Goal: Task Accomplishment & Management: Manage account settings

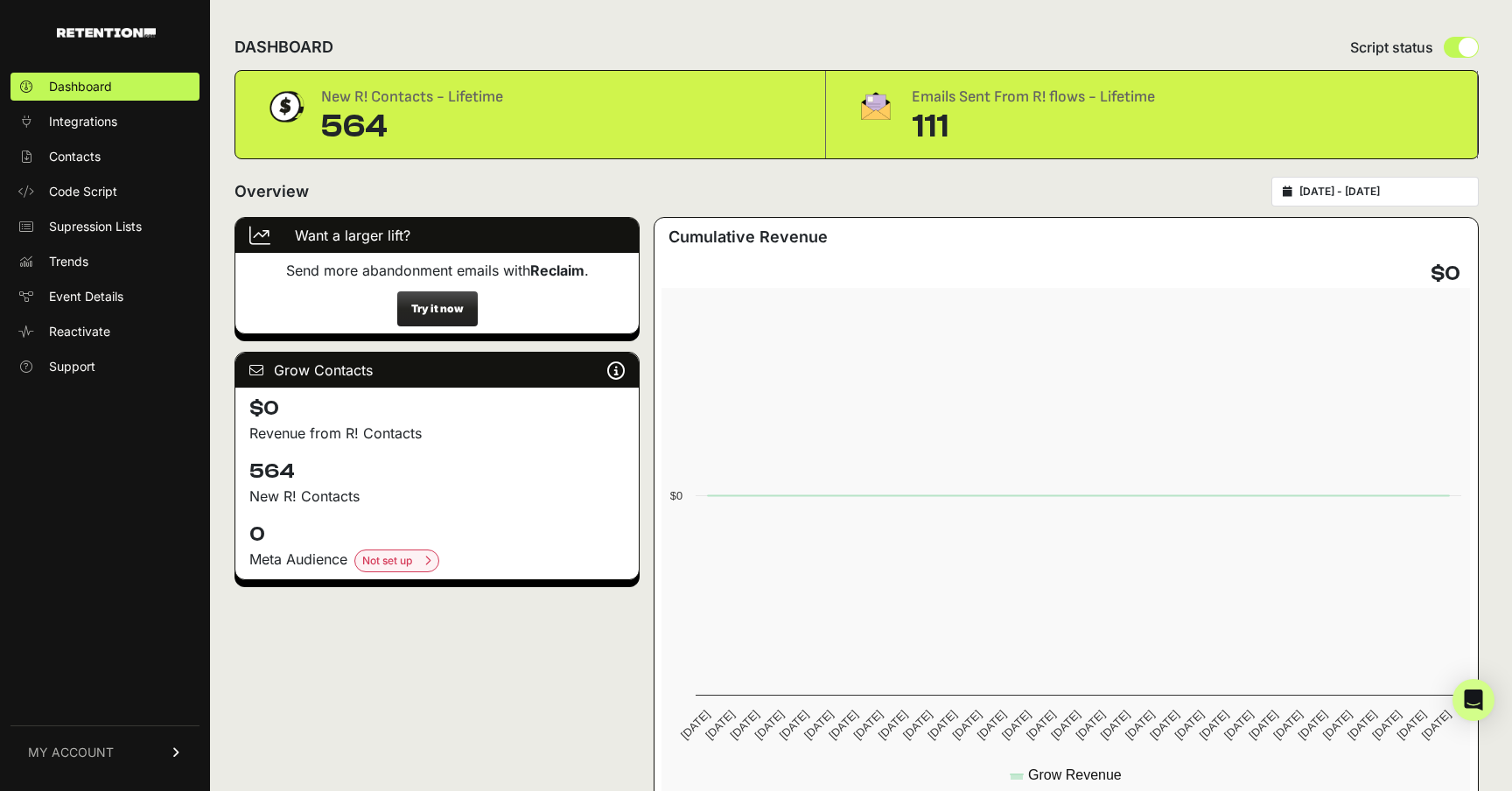
click at [1022, 101] on div "Emails Sent From R! flows - Lifetime" at bounding box center [1032, 97] width 243 height 24
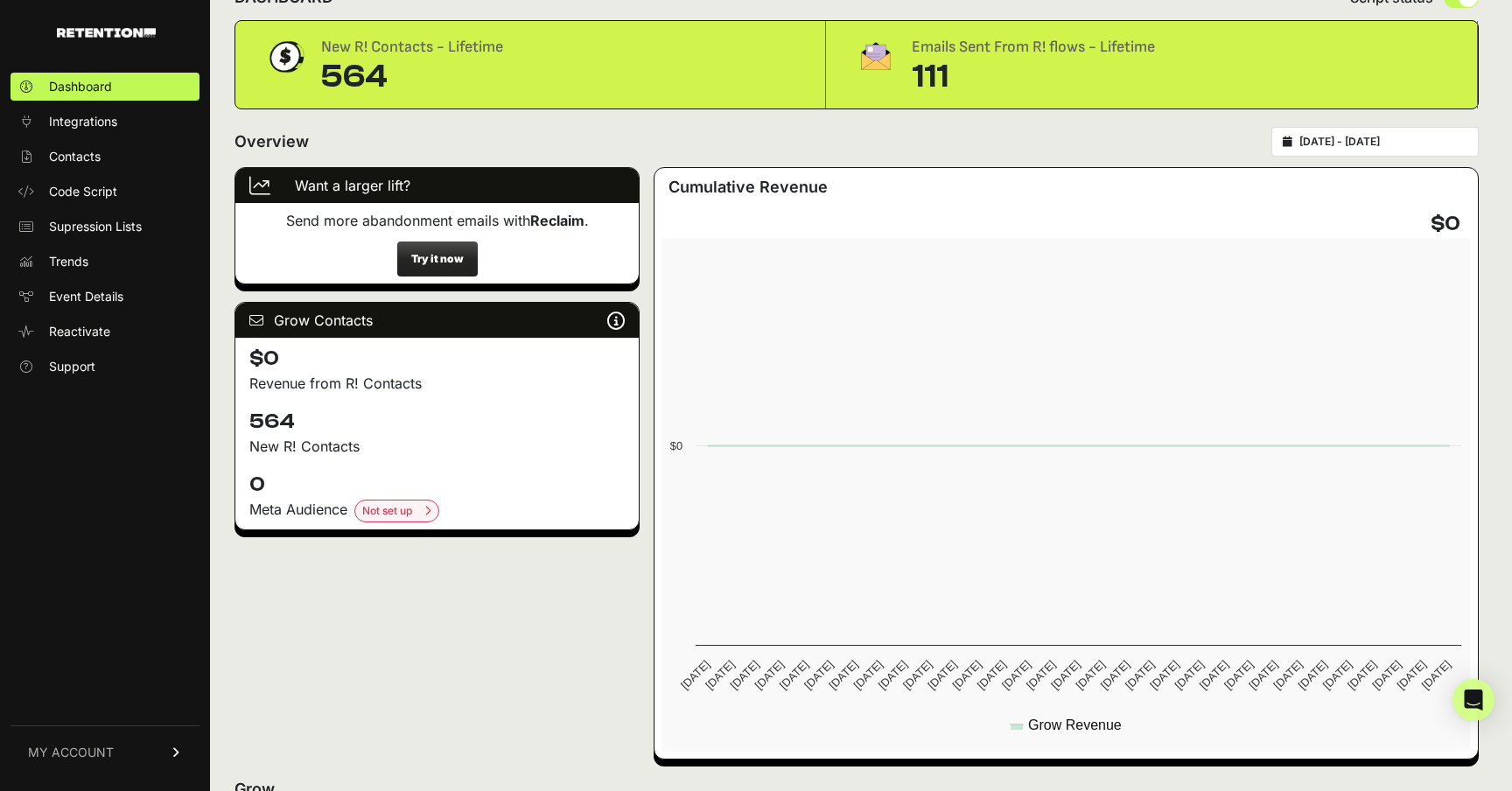
scroll to position [51, 0]
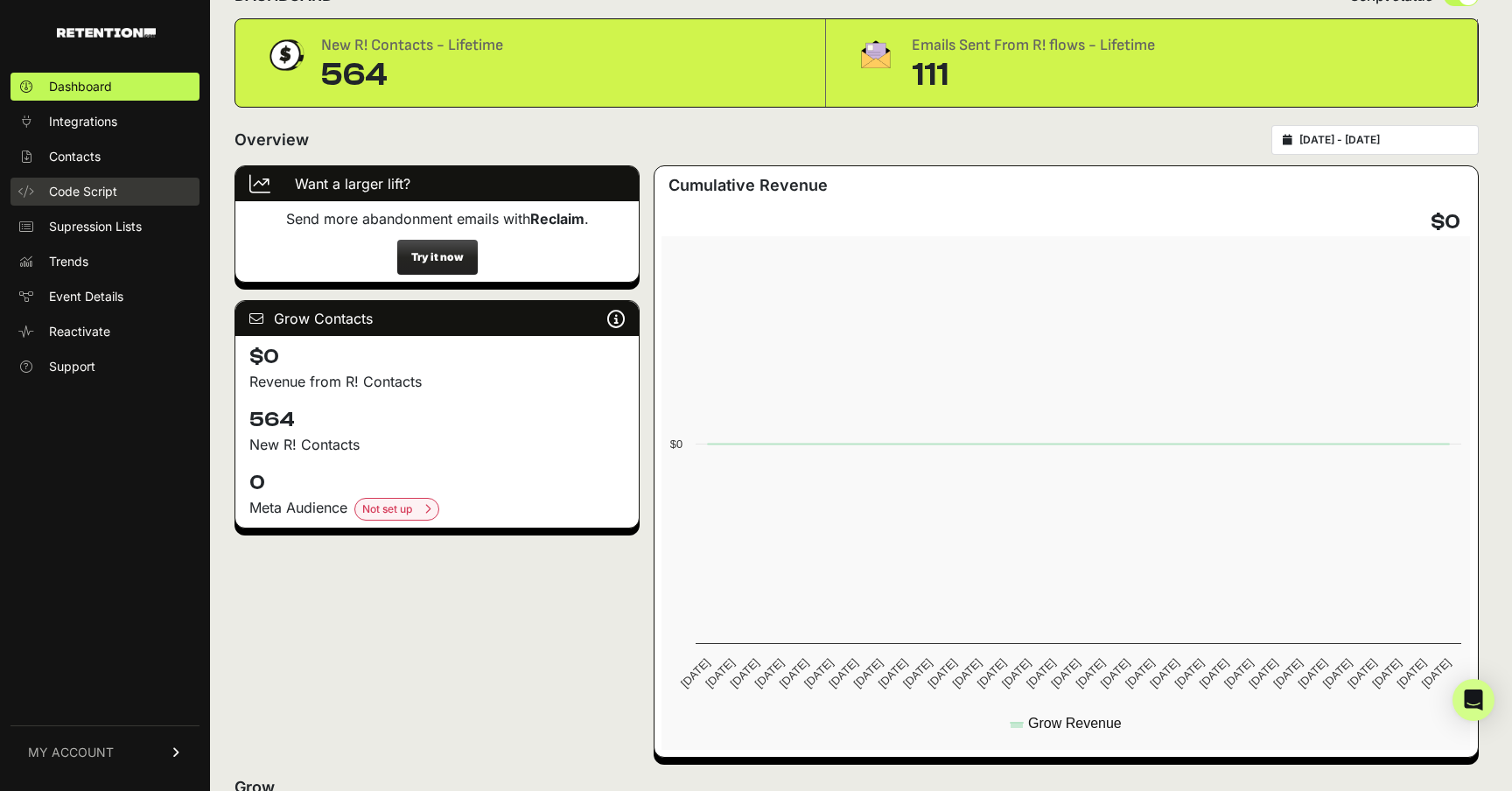
click at [131, 188] on link "Code Script" at bounding box center [104, 191] width 189 height 28
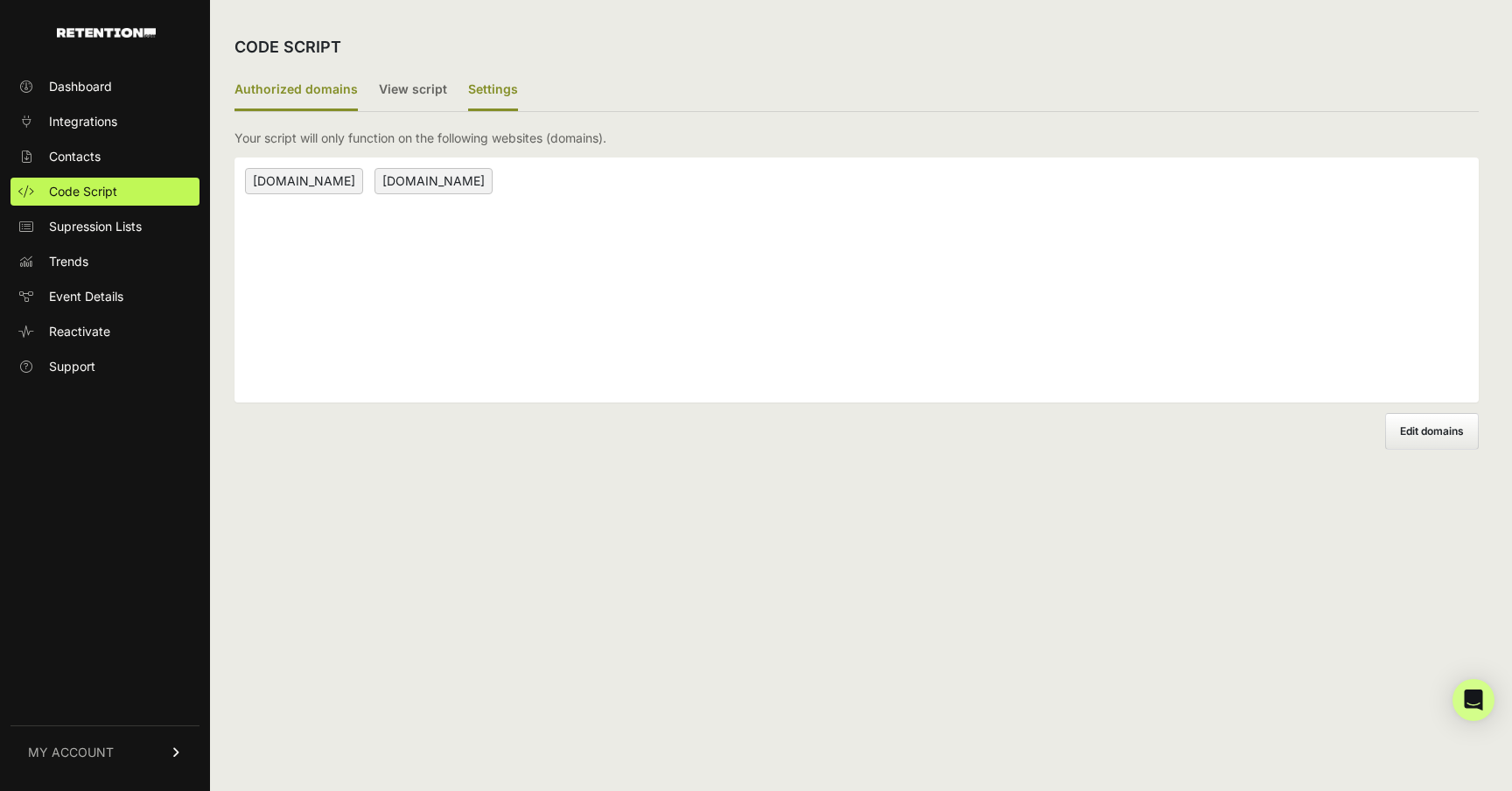
click at [469, 88] on label "Settings" at bounding box center [493, 90] width 50 height 42
click at [0, 0] on input "Settings" at bounding box center [0, 0] width 0 height 0
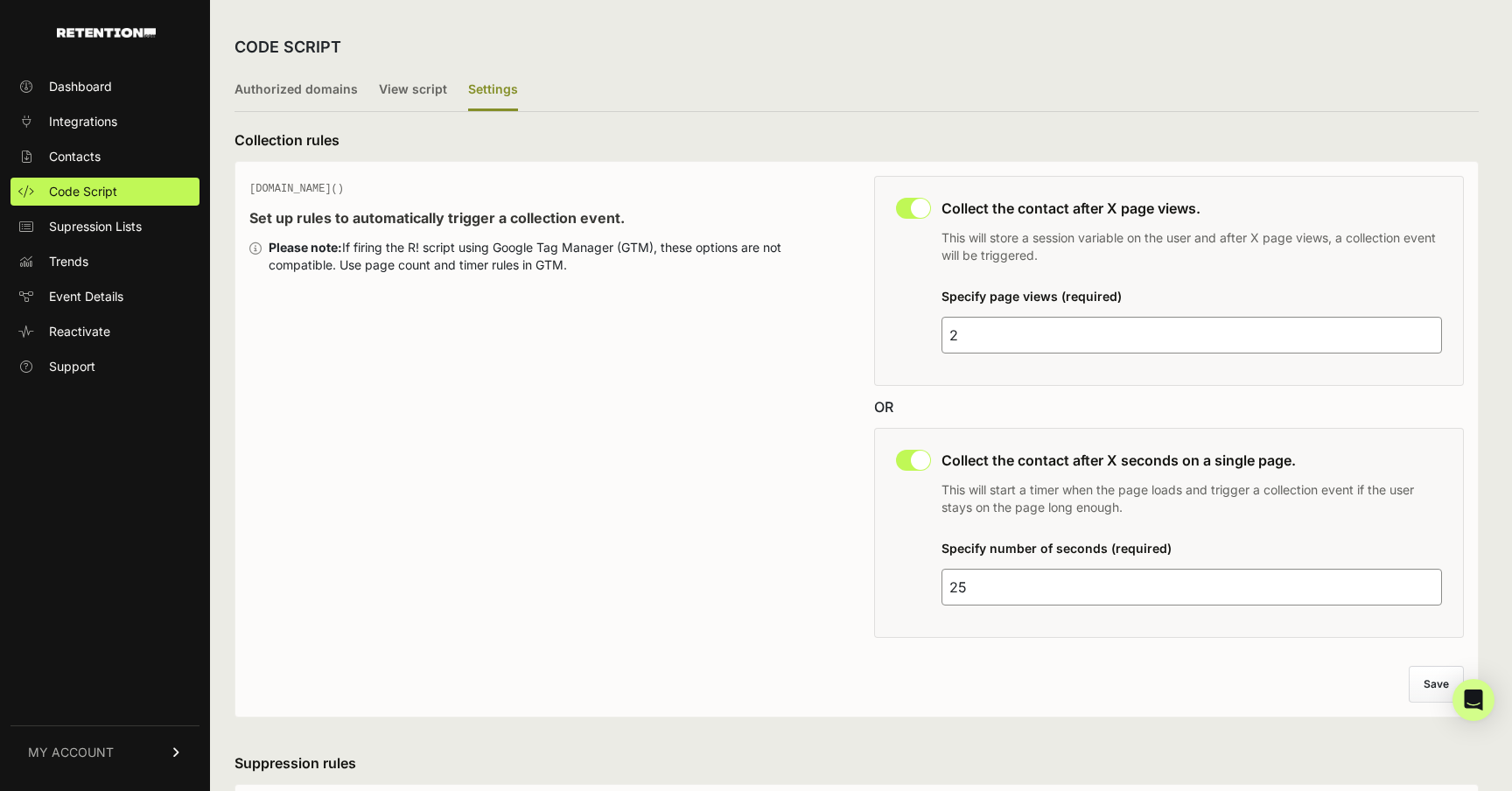
click at [1000, 339] on input "2" at bounding box center [1191, 335] width 500 height 37
type input "3"
click at [757, 402] on div "GEQ.PAGE() Set up rules to automatically trigger a collection event. Please not…" at bounding box center [545, 412] width 590 height 472
click at [1432, 684] on button "Save" at bounding box center [1437, 684] width 53 height 35
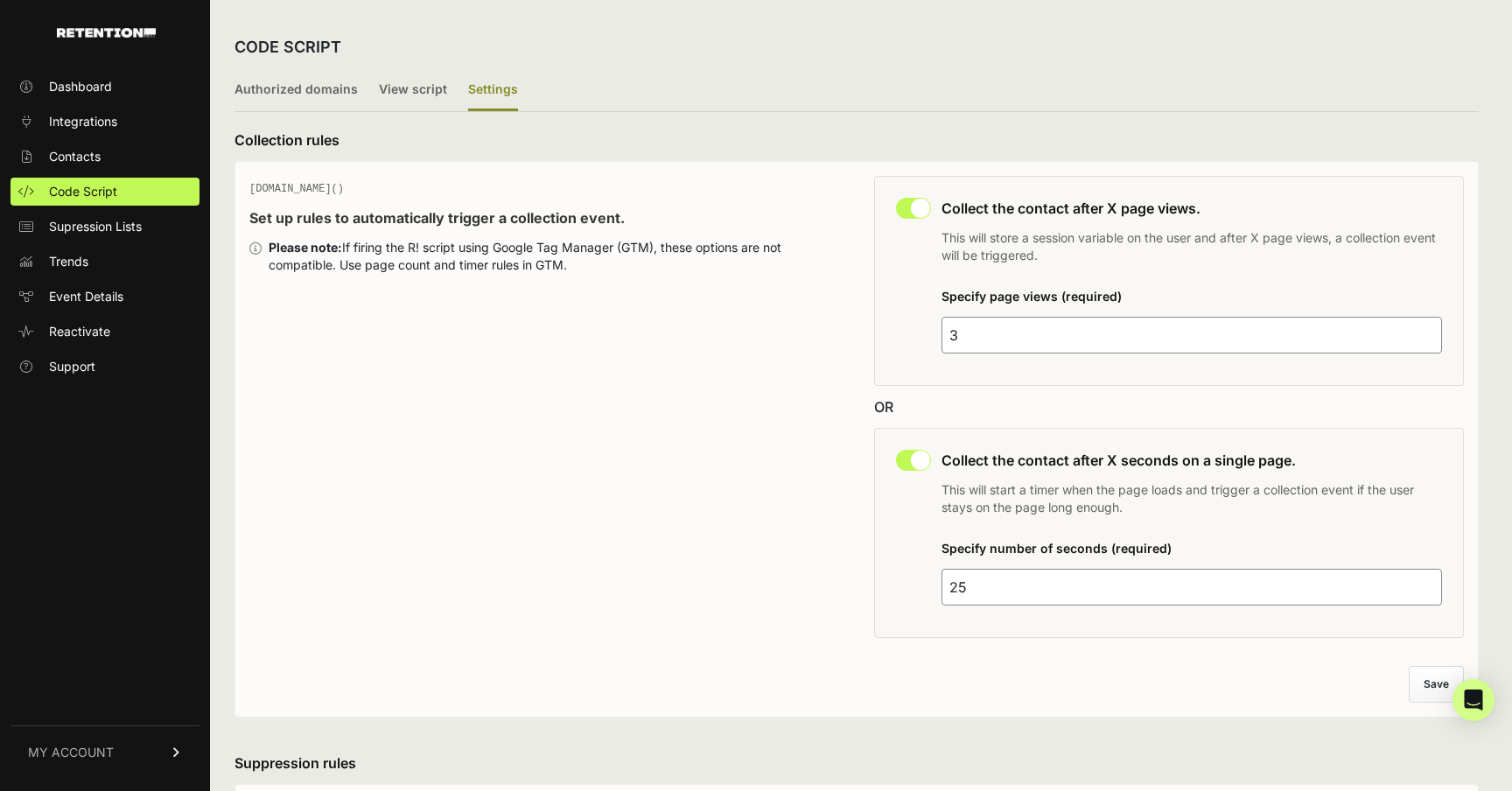
click at [813, 316] on div "[DOMAIN_NAME]() Set up rules to automatically trigger a collection event. Pleas…" at bounding box center [545, 412] width 590 height 472
click at [394, 86] on label "View script" at bounding box center [413, 90] width 69 height 42
click at [0, 0] on input "View script" at bounding box center [0, 0] width 0 height 0
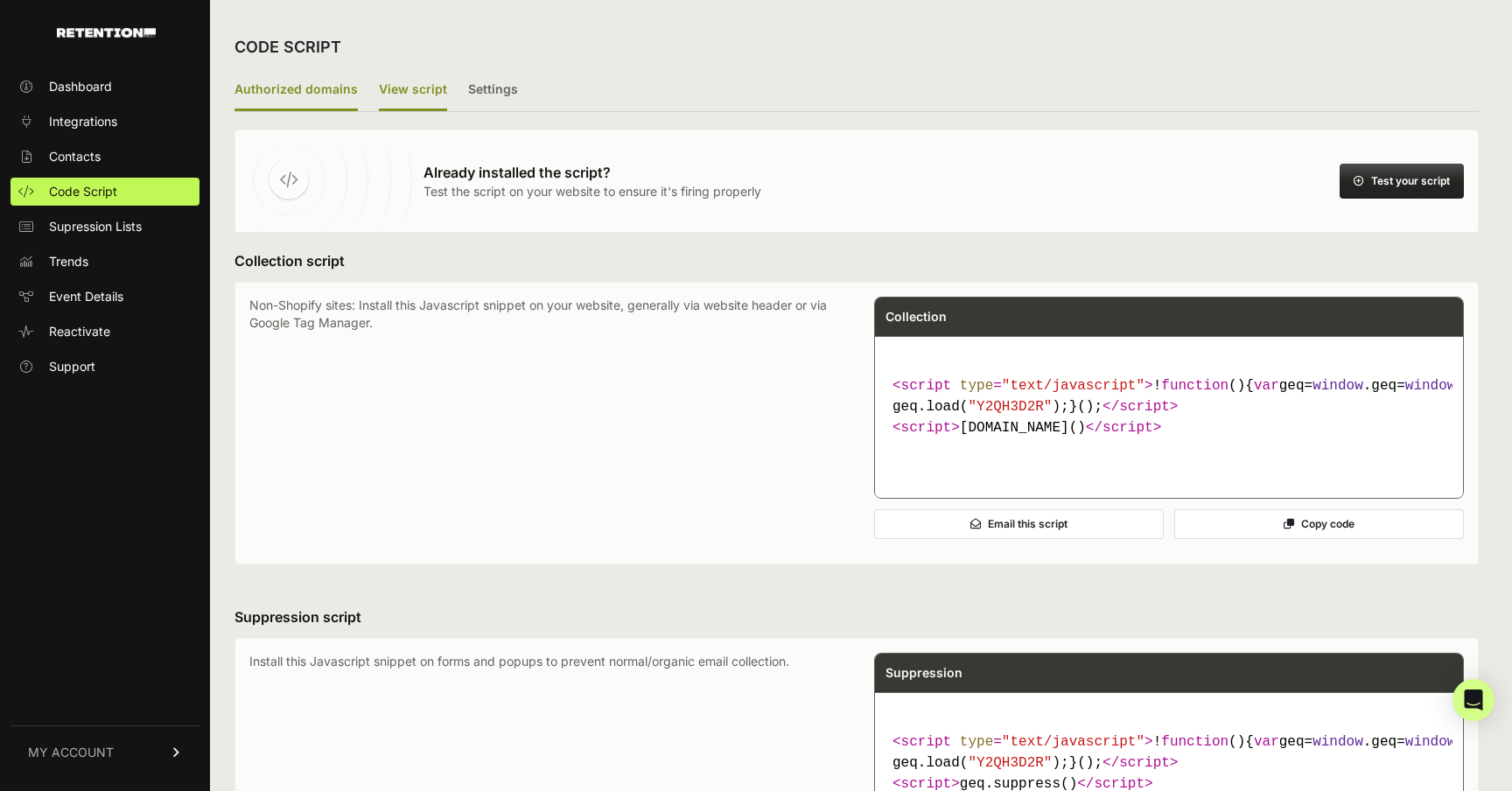
click at [311, 88] on label "Authorized domains" at bounding box center [296, 90] width 124 height 42
click at [0, 0] on input "Authorized domains" at bounding box center [0, 0] width 0 height 0
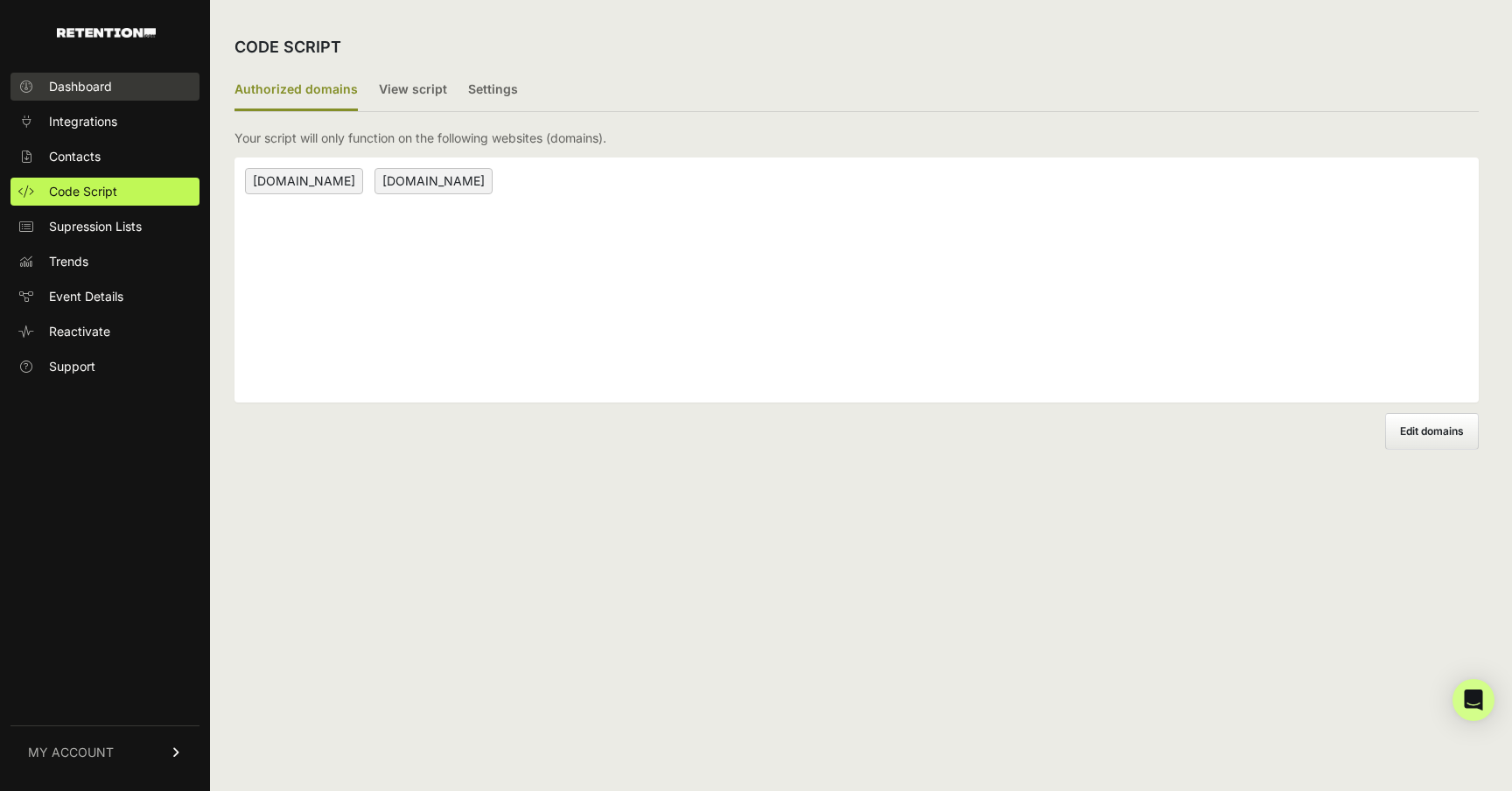
click at [72, 81] on span "Dashboard" at bounding box center [80, 87] width 63 height 17
